Goal: Check status: Check status

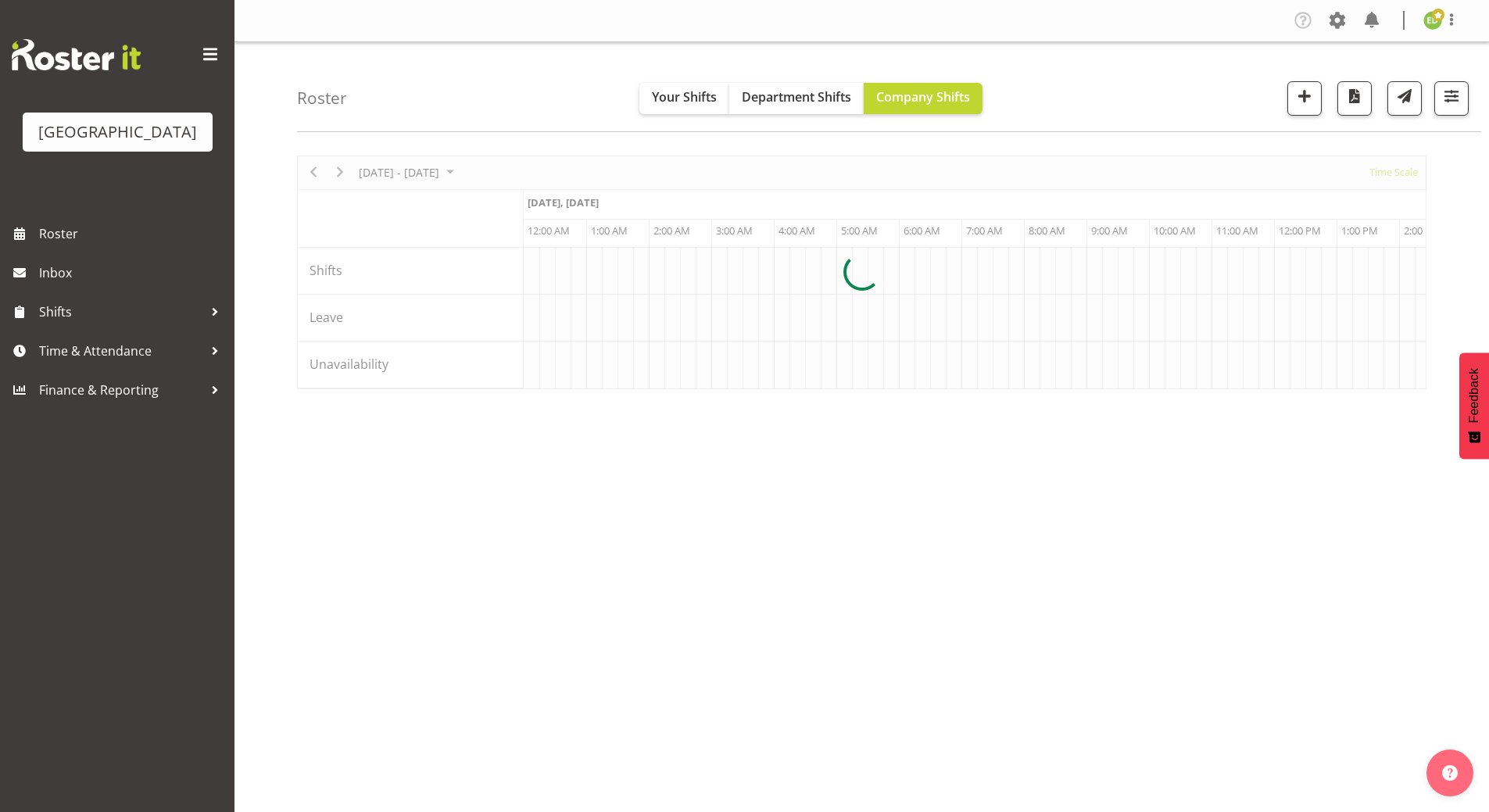
scroll to position [0, 1501]
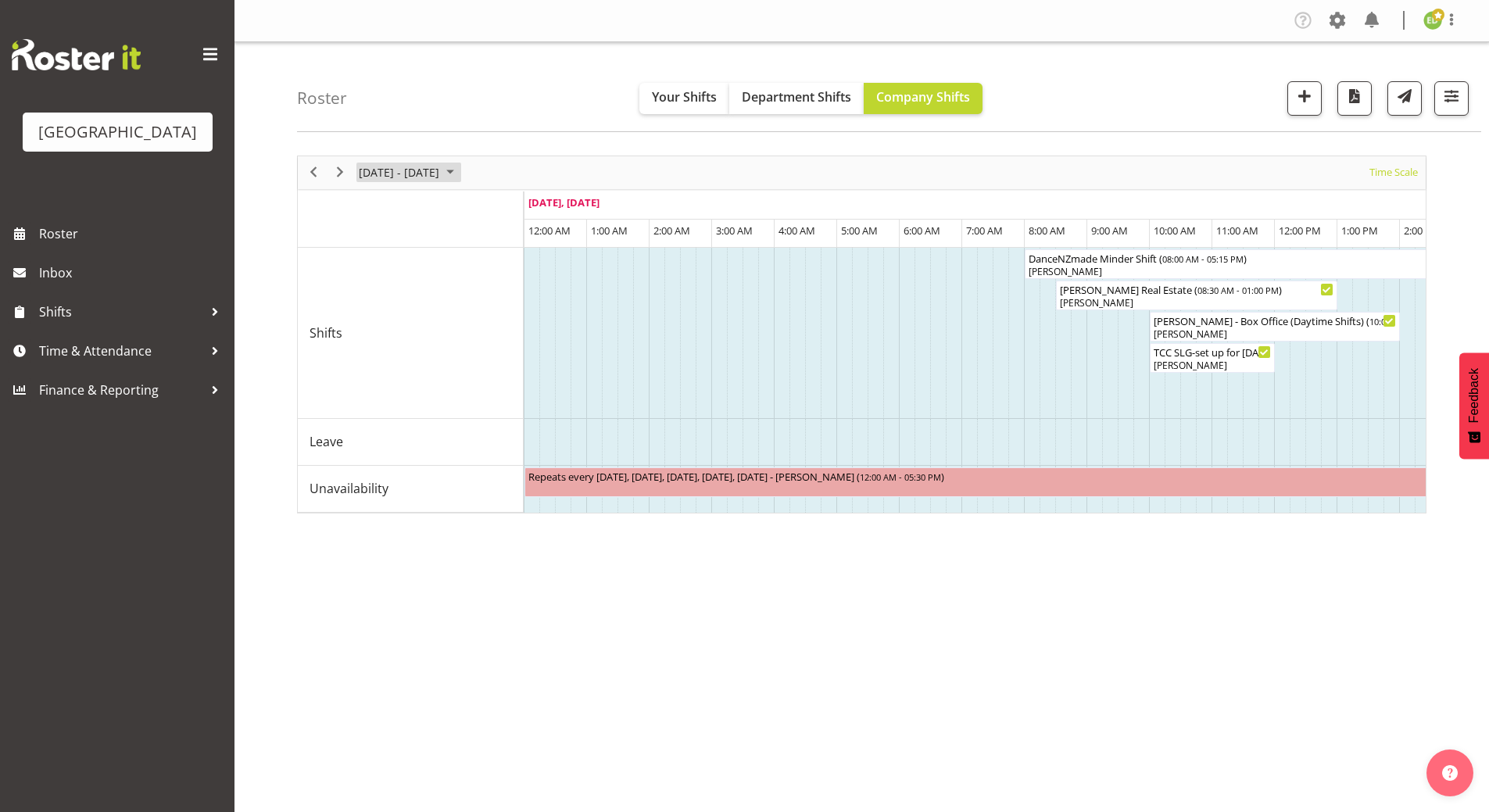
click at [459, 167] on span "August 2025" at bounding box center [451, 173] width 19 height 19
click at [401, 377] on span "26" at bounding box center [400, 372] width 23 height 23
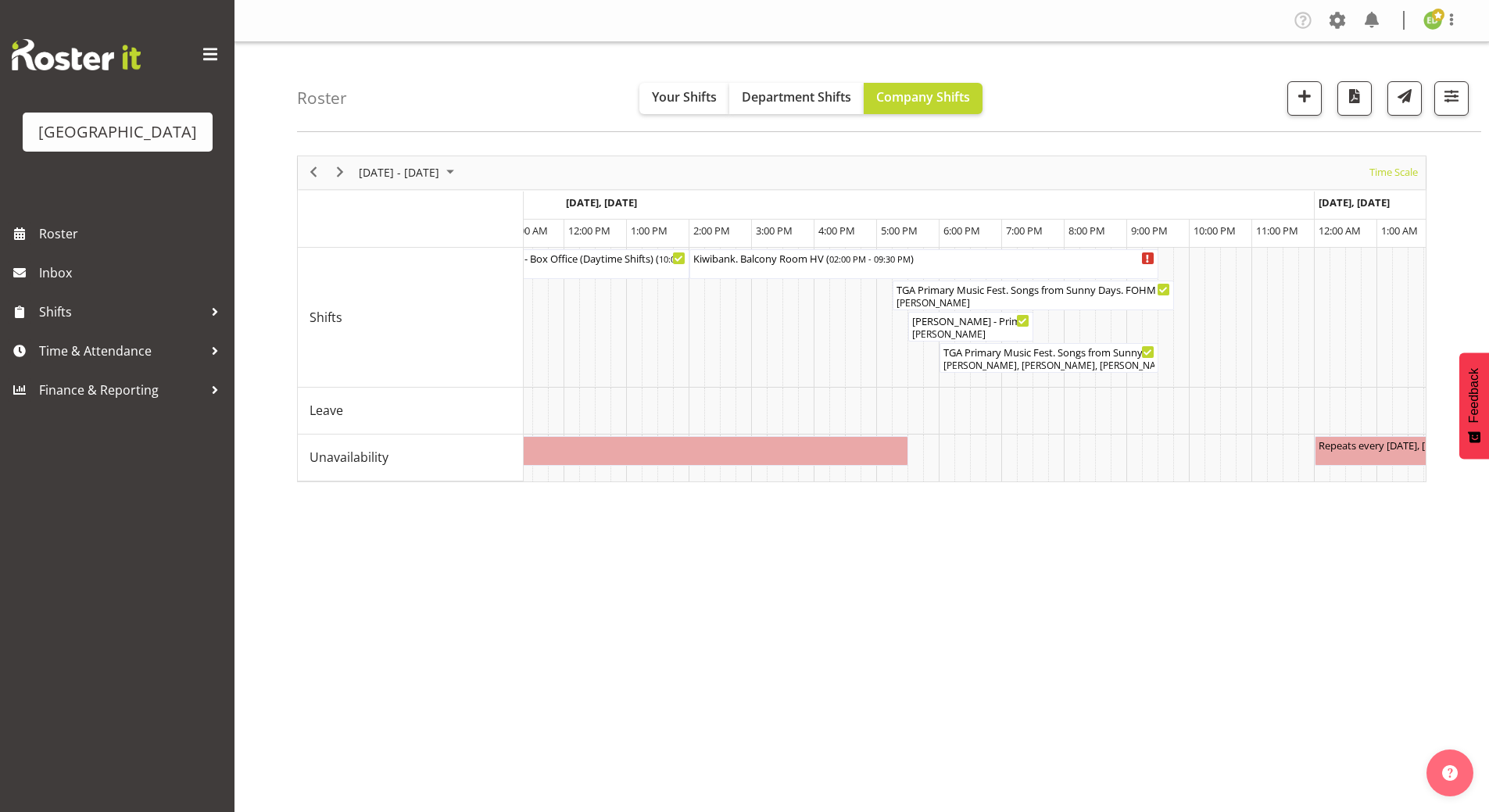
scroll to position [0, 2268]
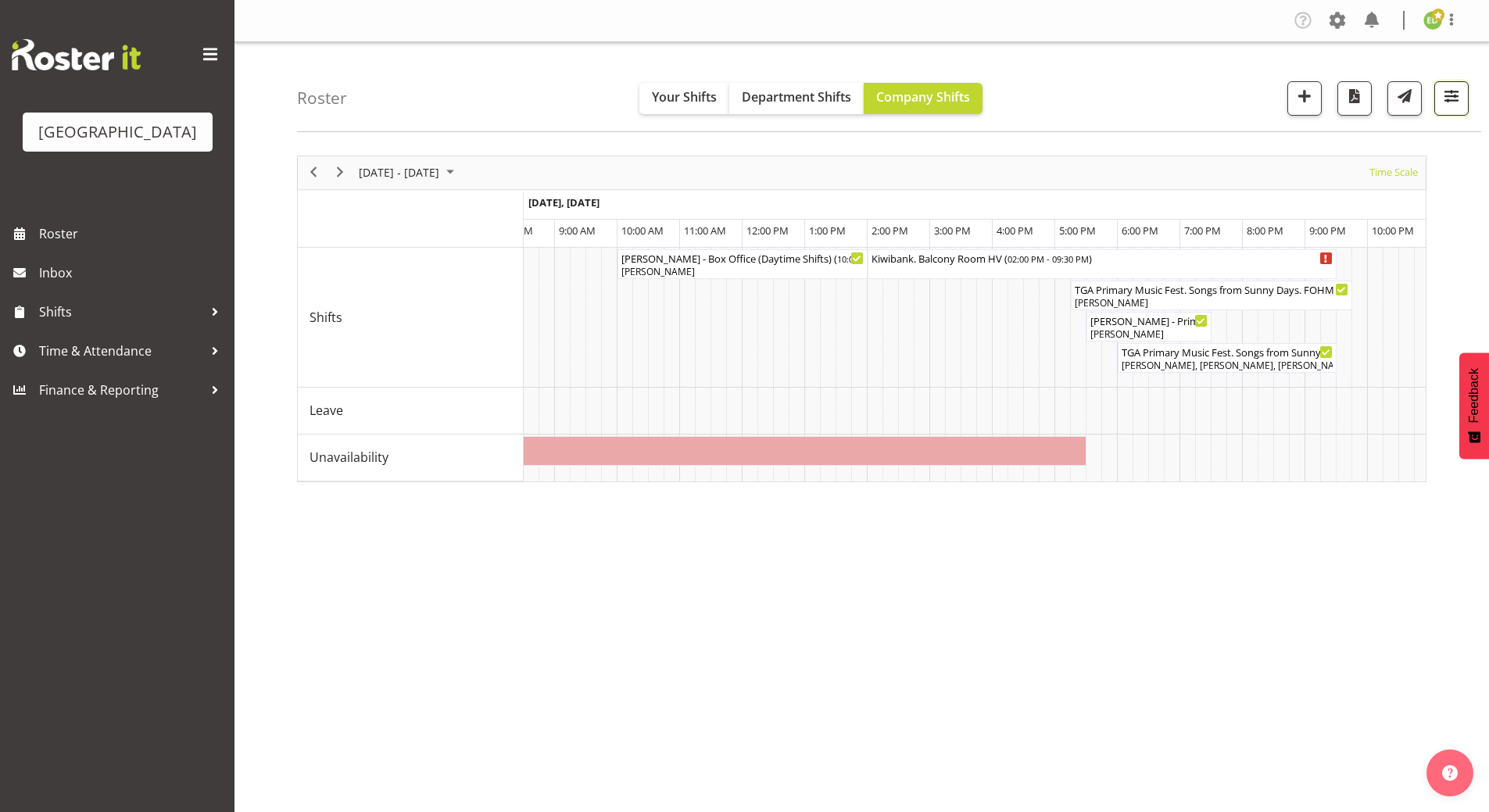
click at [1454, 94] on span "button" at bounding box center [1451, 96] width 20 height 20
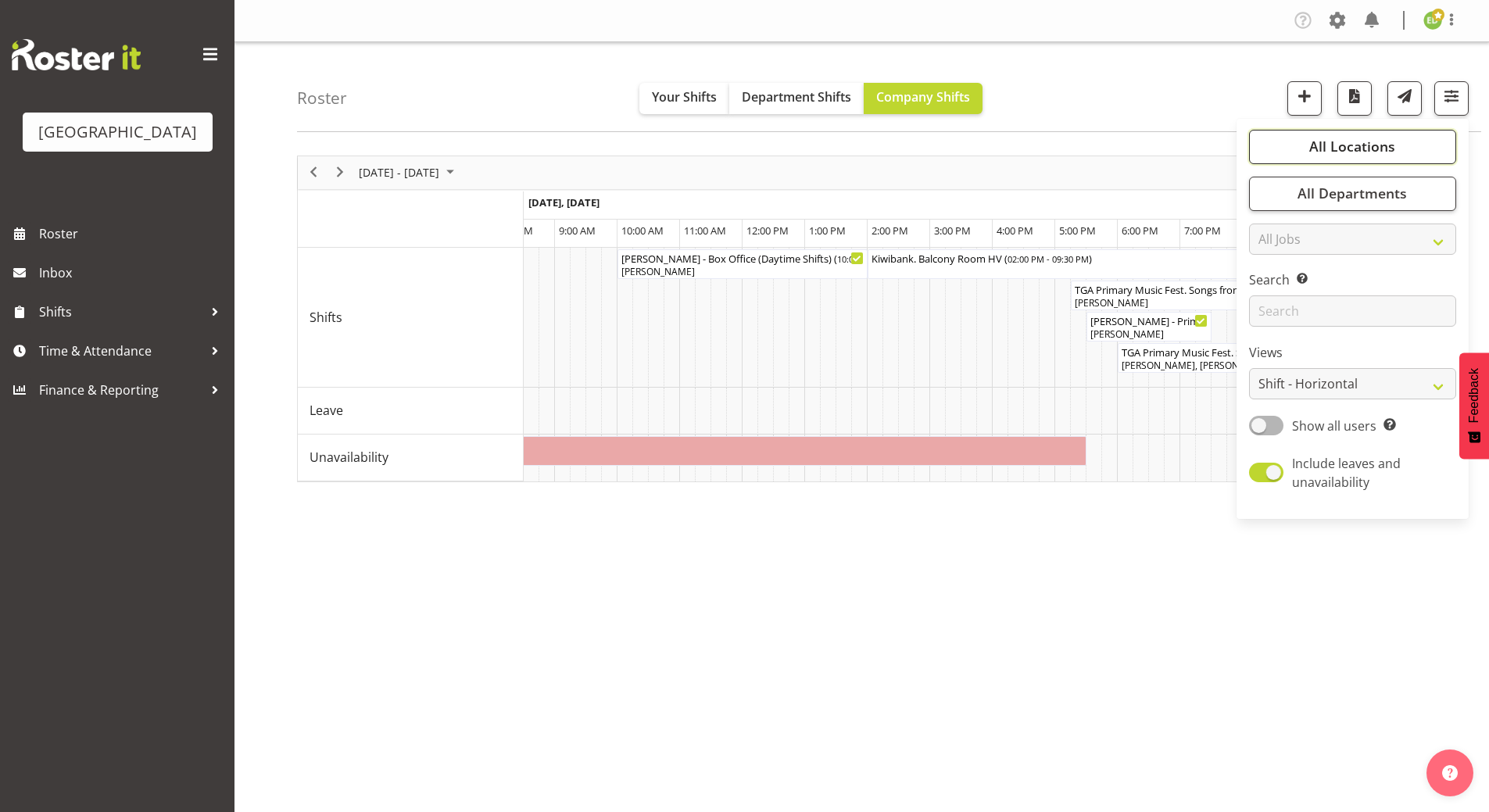
click at [1355, 150] on span "All Locations" at bounding box center [1352, 147] width 86 height 19
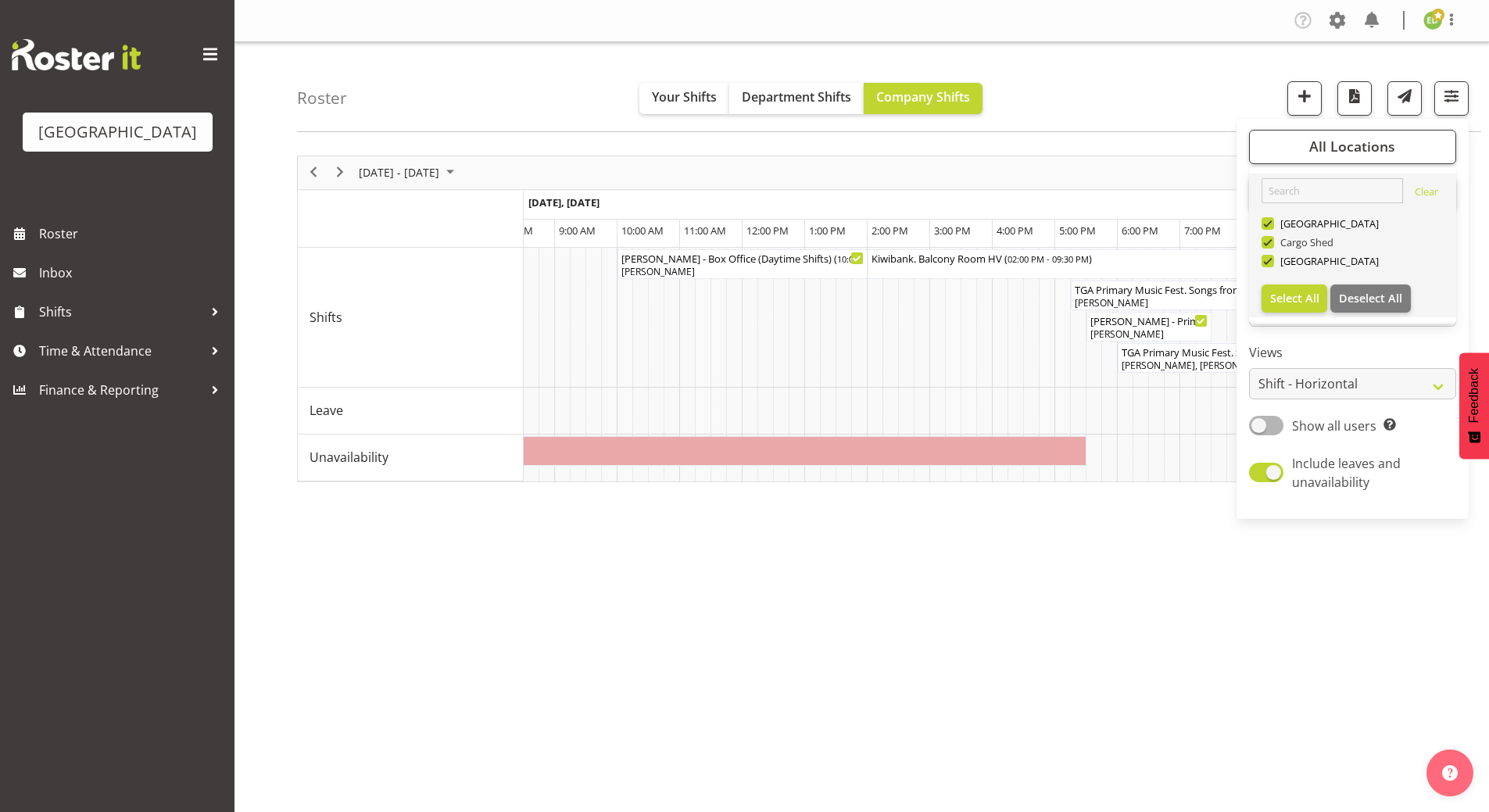
click at [1271, 240] on span at bounding box center [1268, 242] width 12 height 12
click at [1271, 240] on input "Cargo Shed" at bounding box center [1267, 242] width 11 height 11
checkbox input "false"
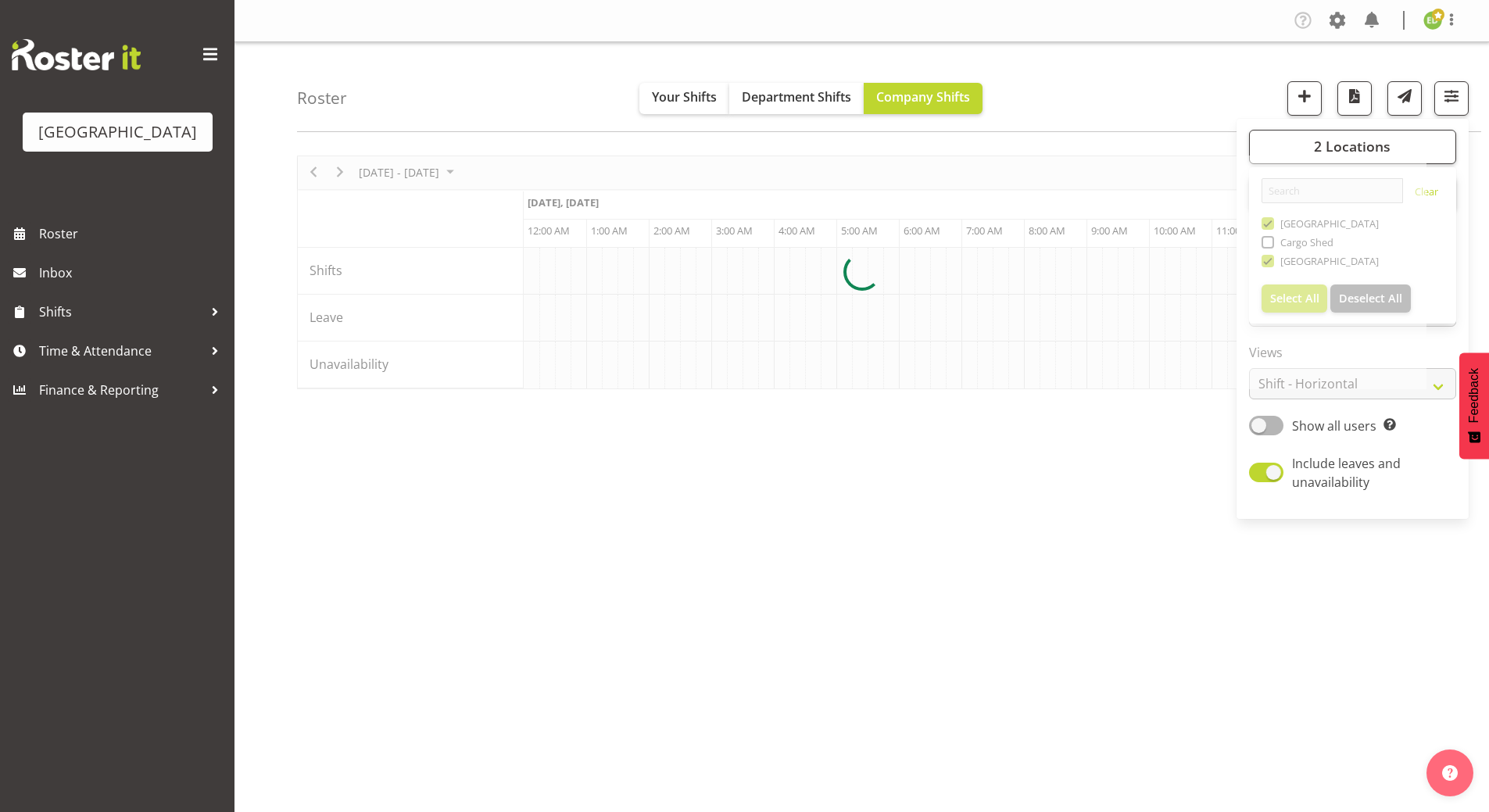
click at [1267, 220] on div at bounding box center [862, 272] width 1129 height 234
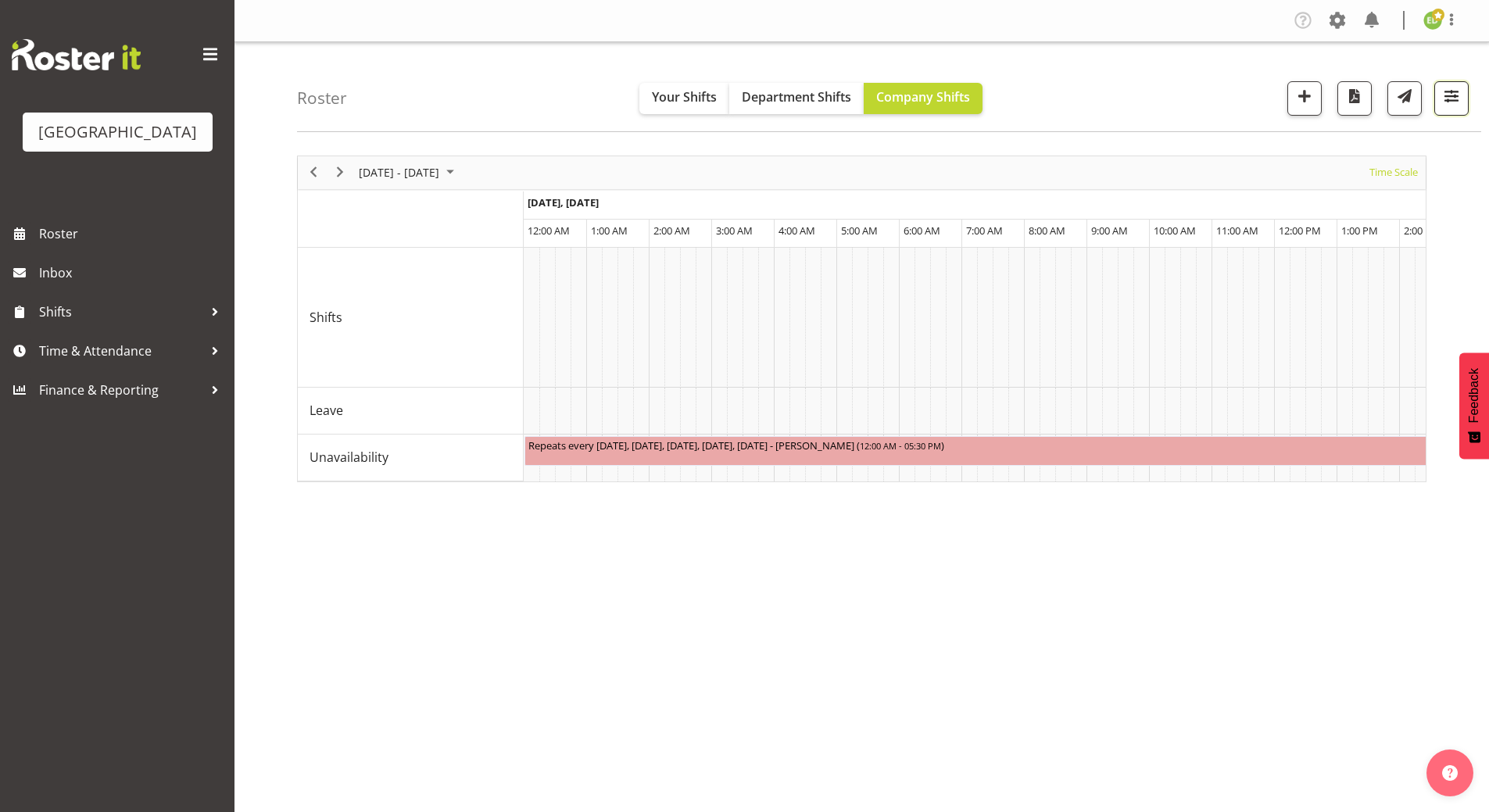
click at [1462, 101] on button "button" at bounding box center [1452, 99] width 35 height 35
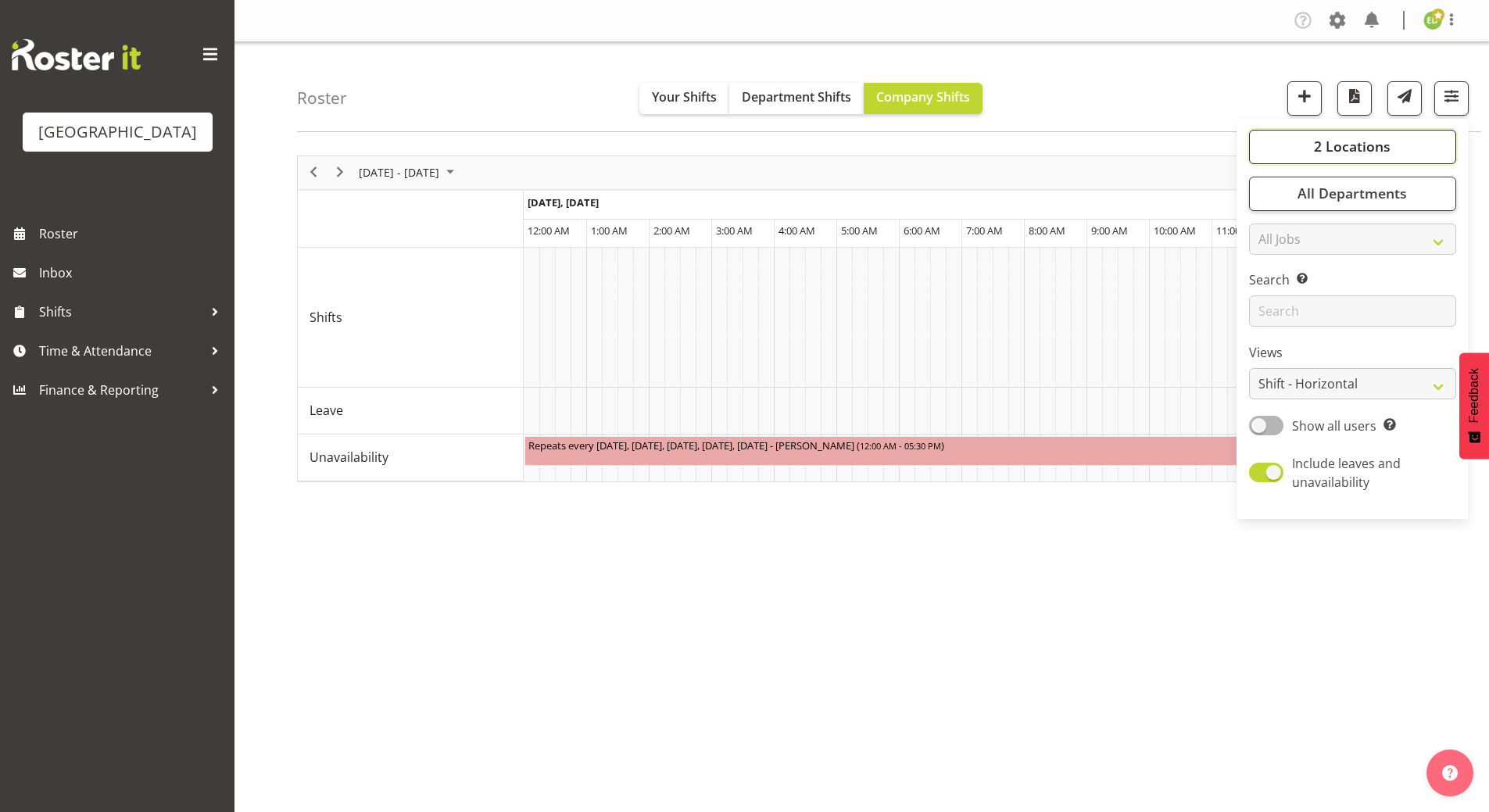
click at [1340, 146] on span "2 Locations" at bounding box center [1352, 147] width 77 height 19
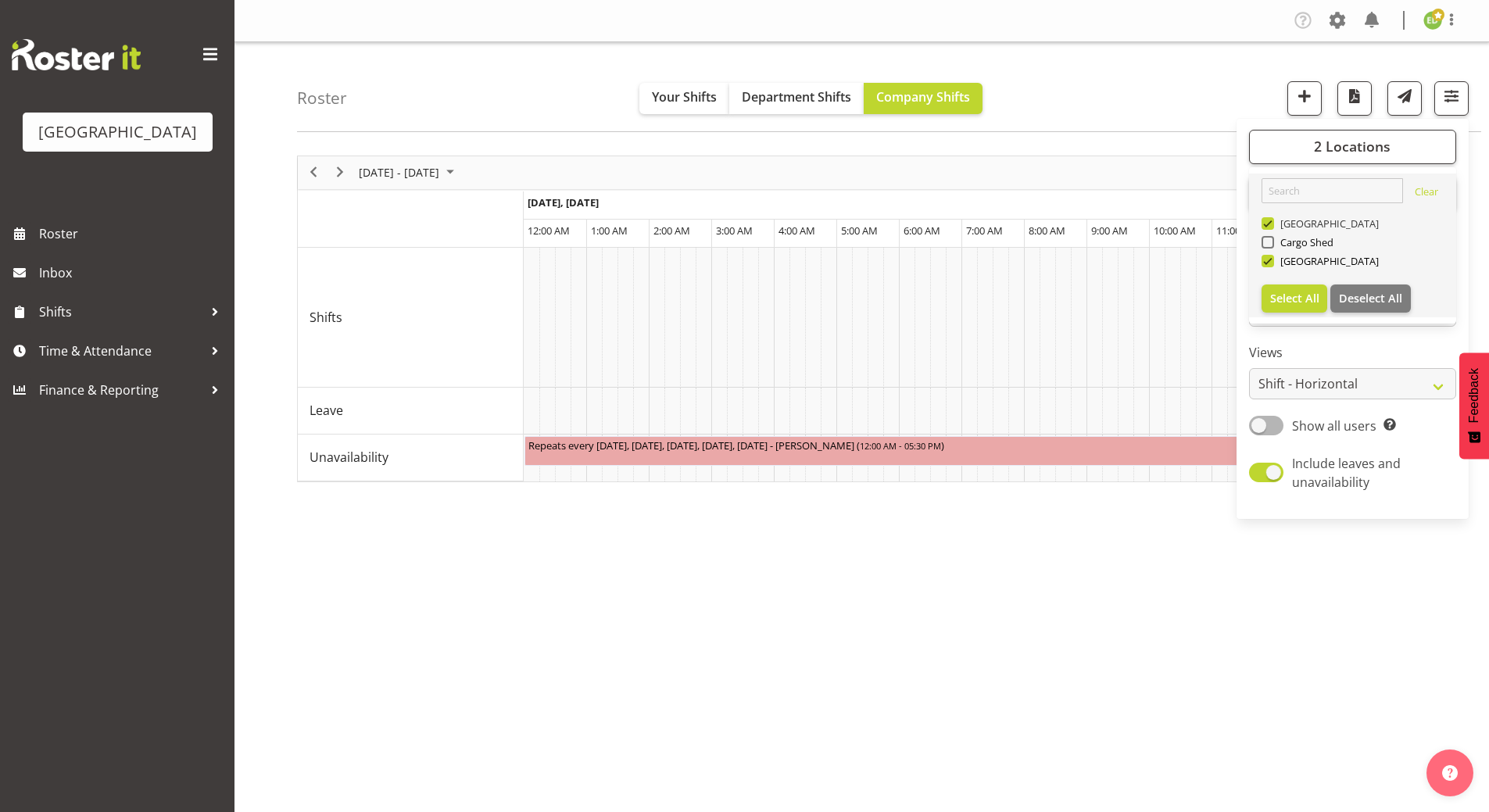
click at [1271, 220] on span at bounding box center [1268, 223] width 12 height 12
click at [1271, 220] on input "[GEOGRAPHIC_DATA]" at bounding box center [1267, 222] width 11 height 11
checkbox input "false"
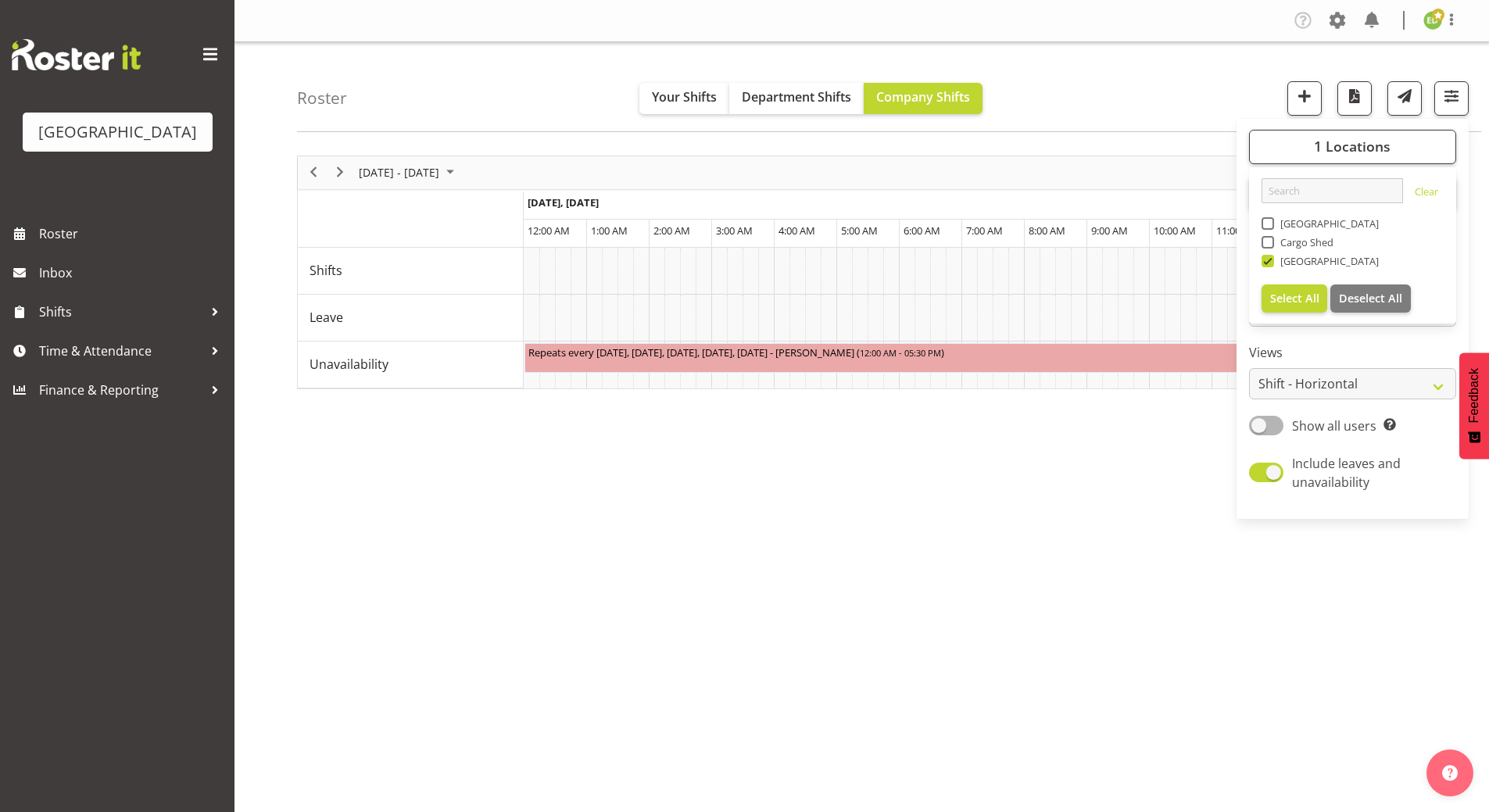
click at [1066, 584] on div "[DATE] - [DATE] [DATE] Timeline Day Timeline Week Timeline Fortnight Timeline M…" at bounding box center [893, 456] width 1192 height 625
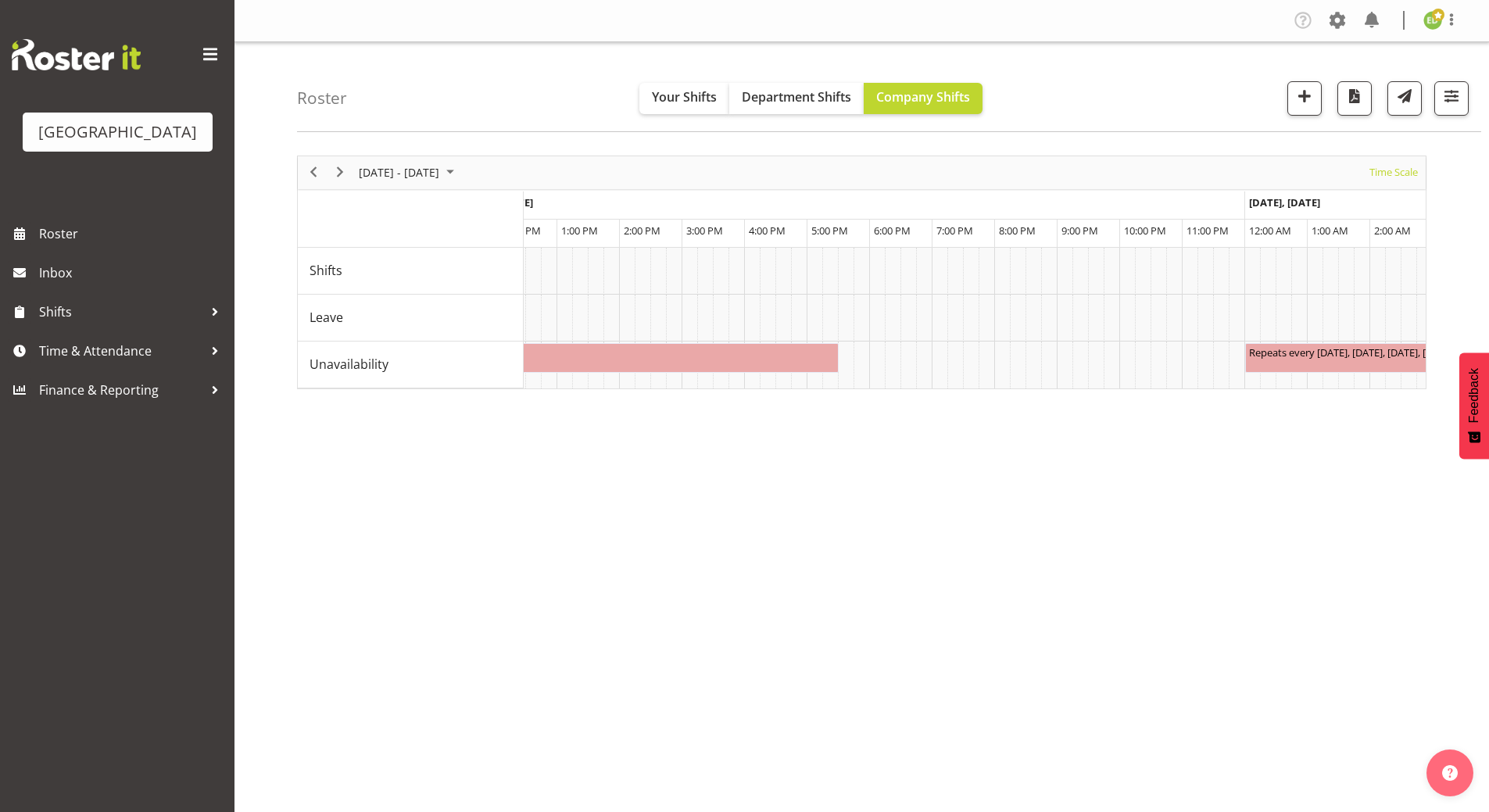
scroll to position [0, 987]
